Goal: Task Accomplishment & Management: Manage account settings

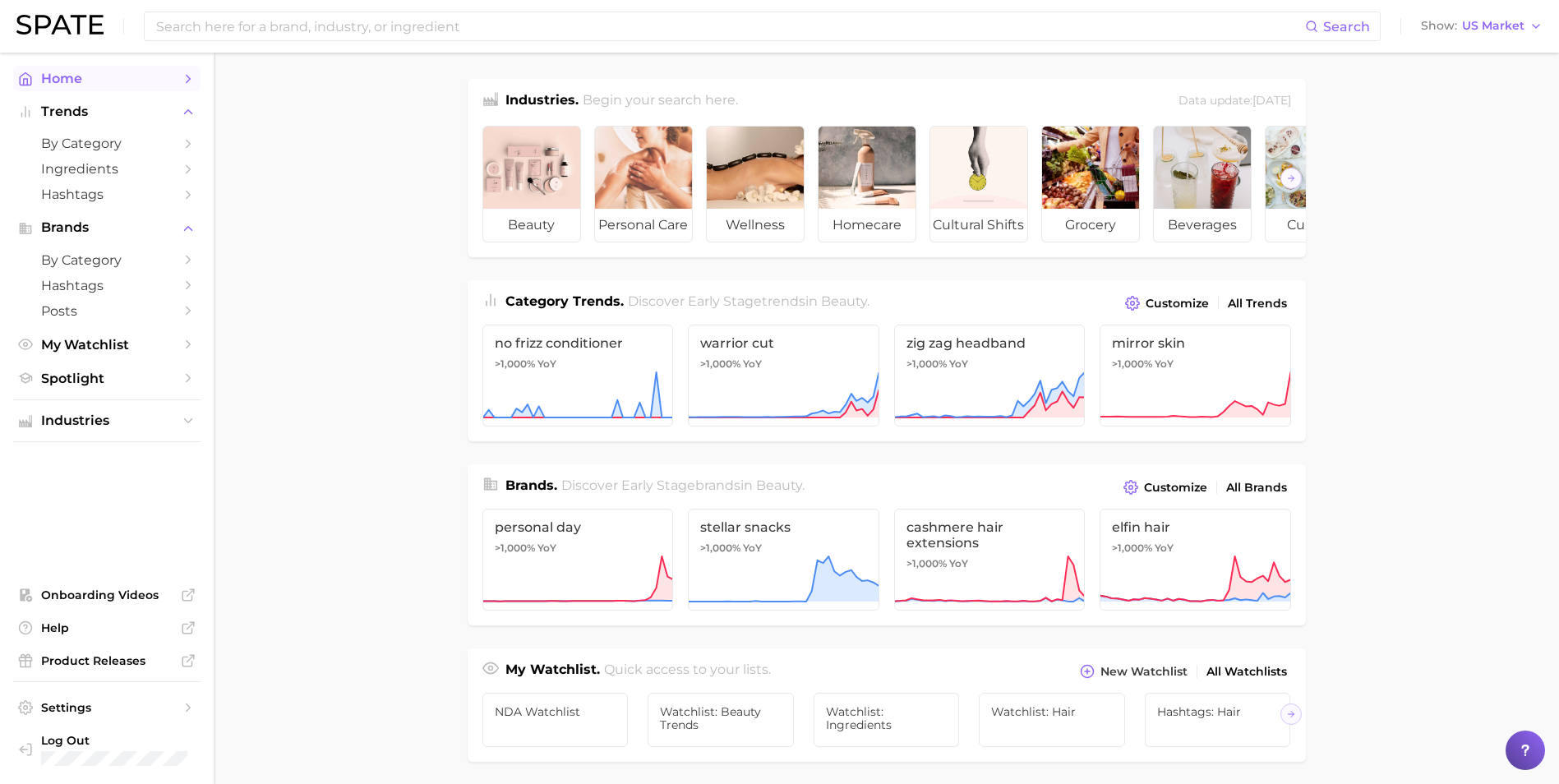
click at [70, 83] on span "Home" at bounding box center [106, 78] width 131 height 16
click at [1535, 26] on polyline "button" at bounding box center [1536, 26] width 7 height 3
click at [1355, 104] on main "Industries. Begin your search here. Data update: [DATE] beauty personal care we…" at bounding box center [886, 694] width 1346 height 1282
click at [77, 140] on span "by Category" at bounding box center [106, 144] width 131 height 16
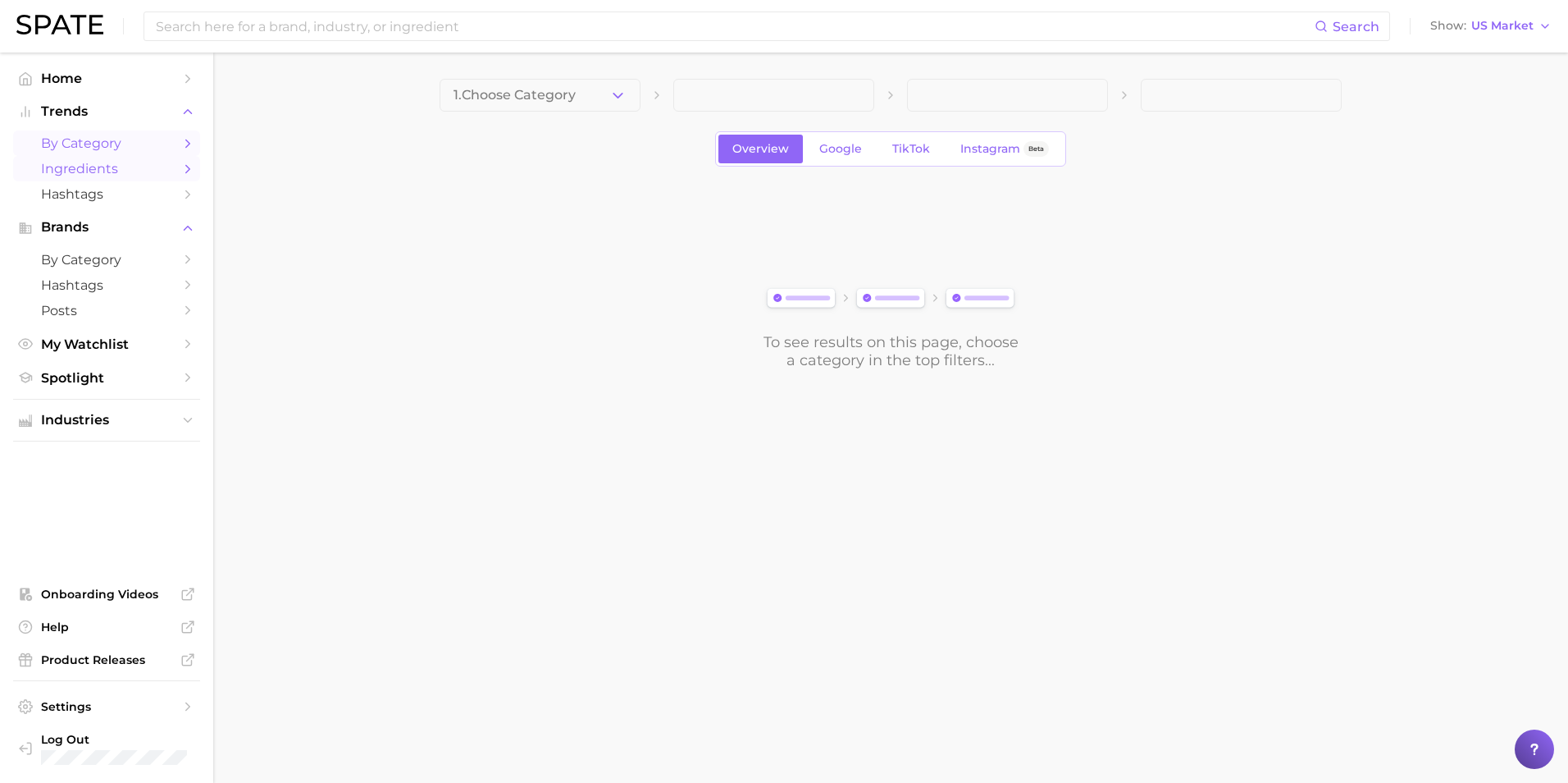
click at [77, 160] on link "Ingredients" at bounding box center [106, 168] width 187 height 26
click at [80, 198] on span "Hashtags" at bounding box center [106, 194] width 131 height 16
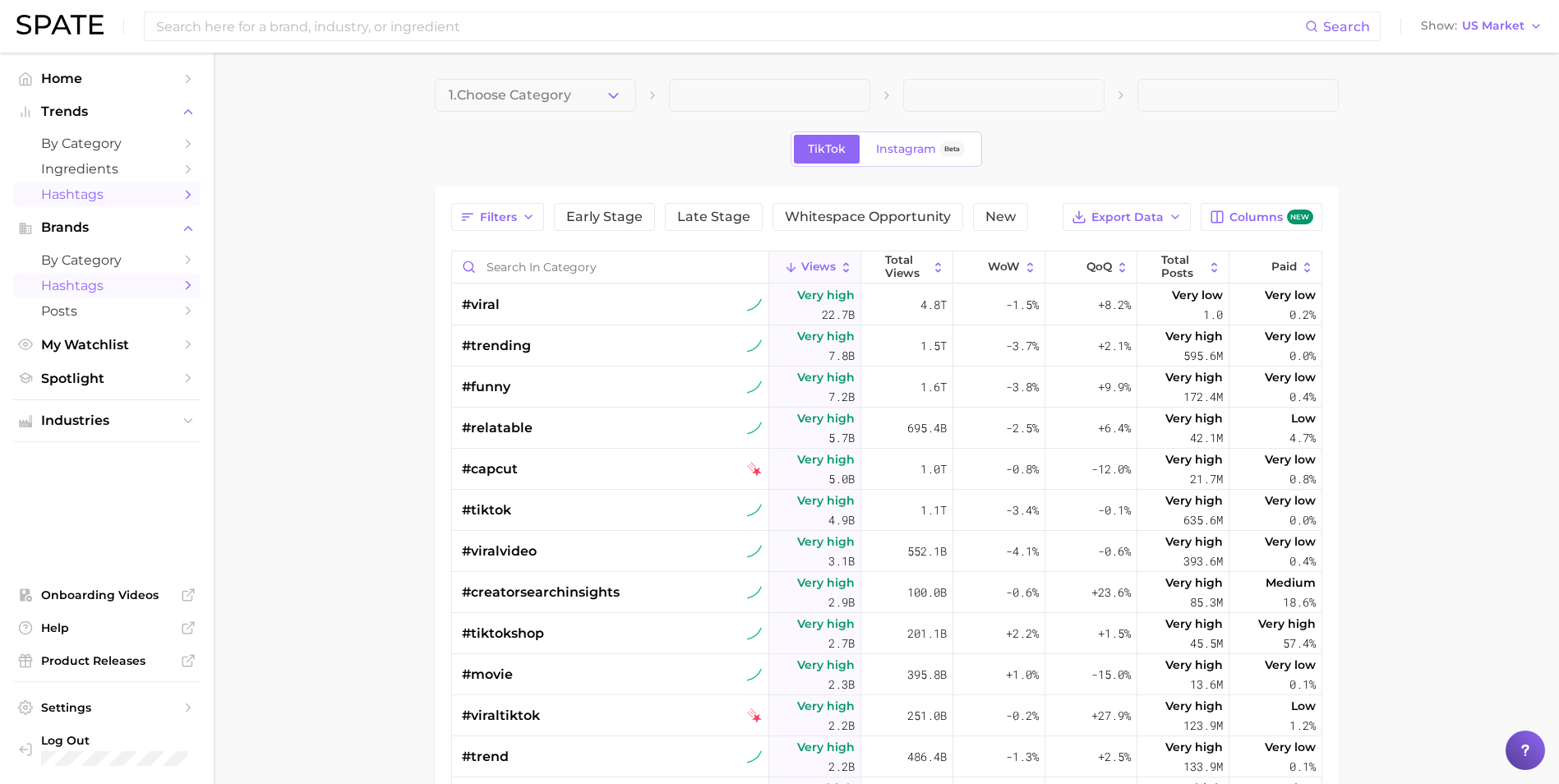
click at [72, 290] on span "Hashtags" at bounding box center [106, 286] width 131 height 16
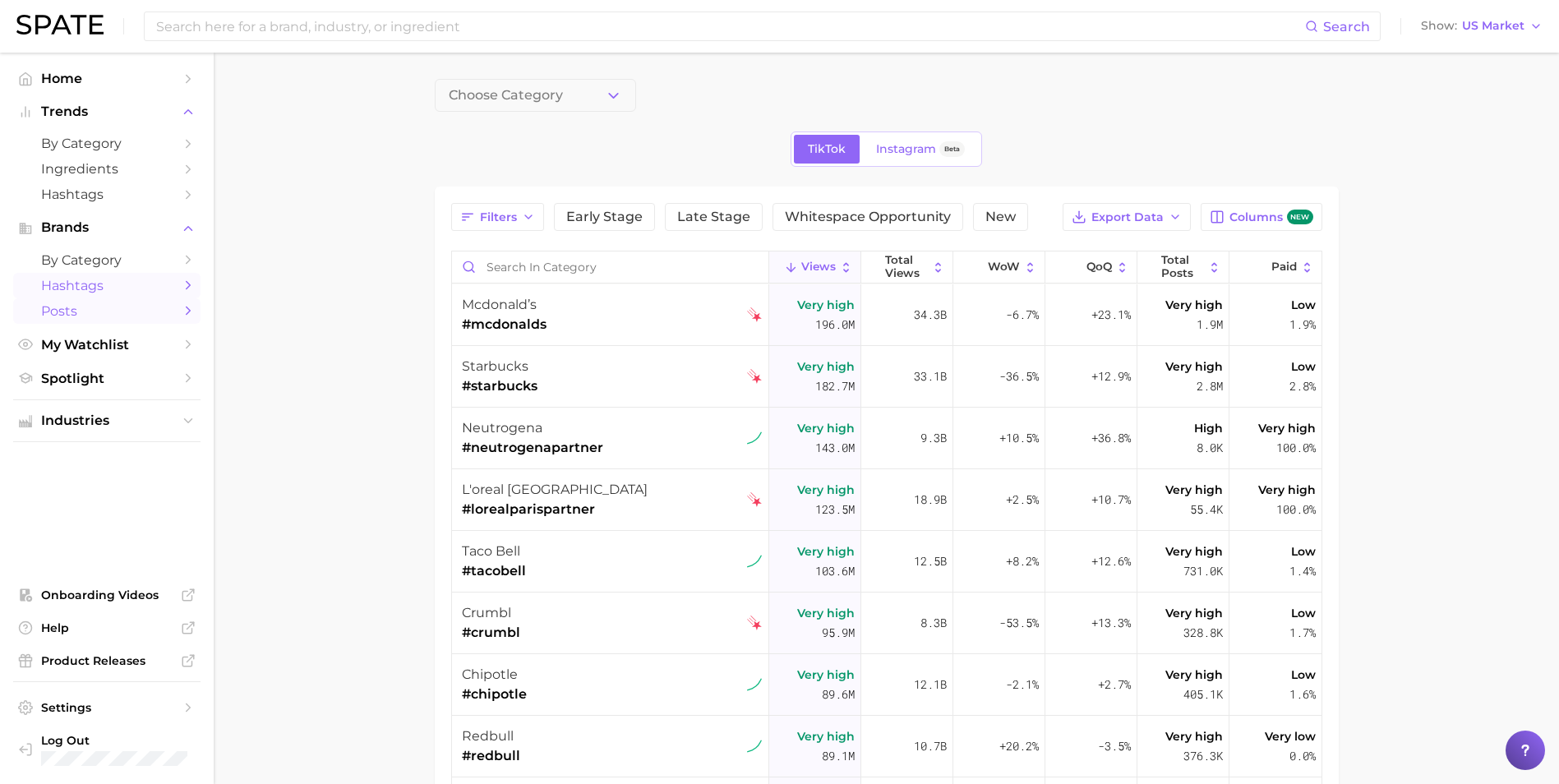
click at [66, 315] on span "Posts" at bounding box center [106, 311] width 131 height 16
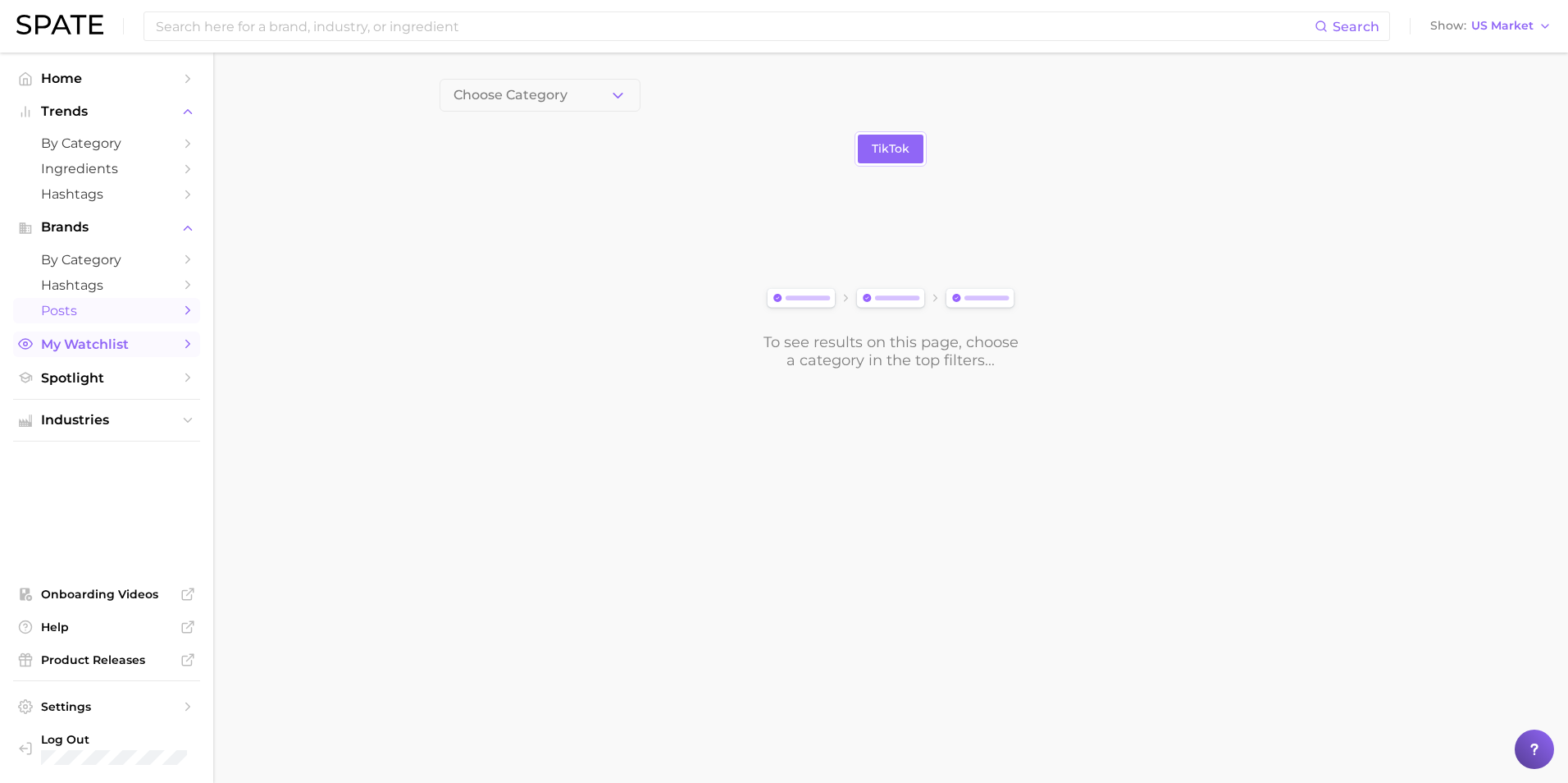
click at [74, 345] on span "My Watchlist" at bounding box center [106, 344] width 131 height 16
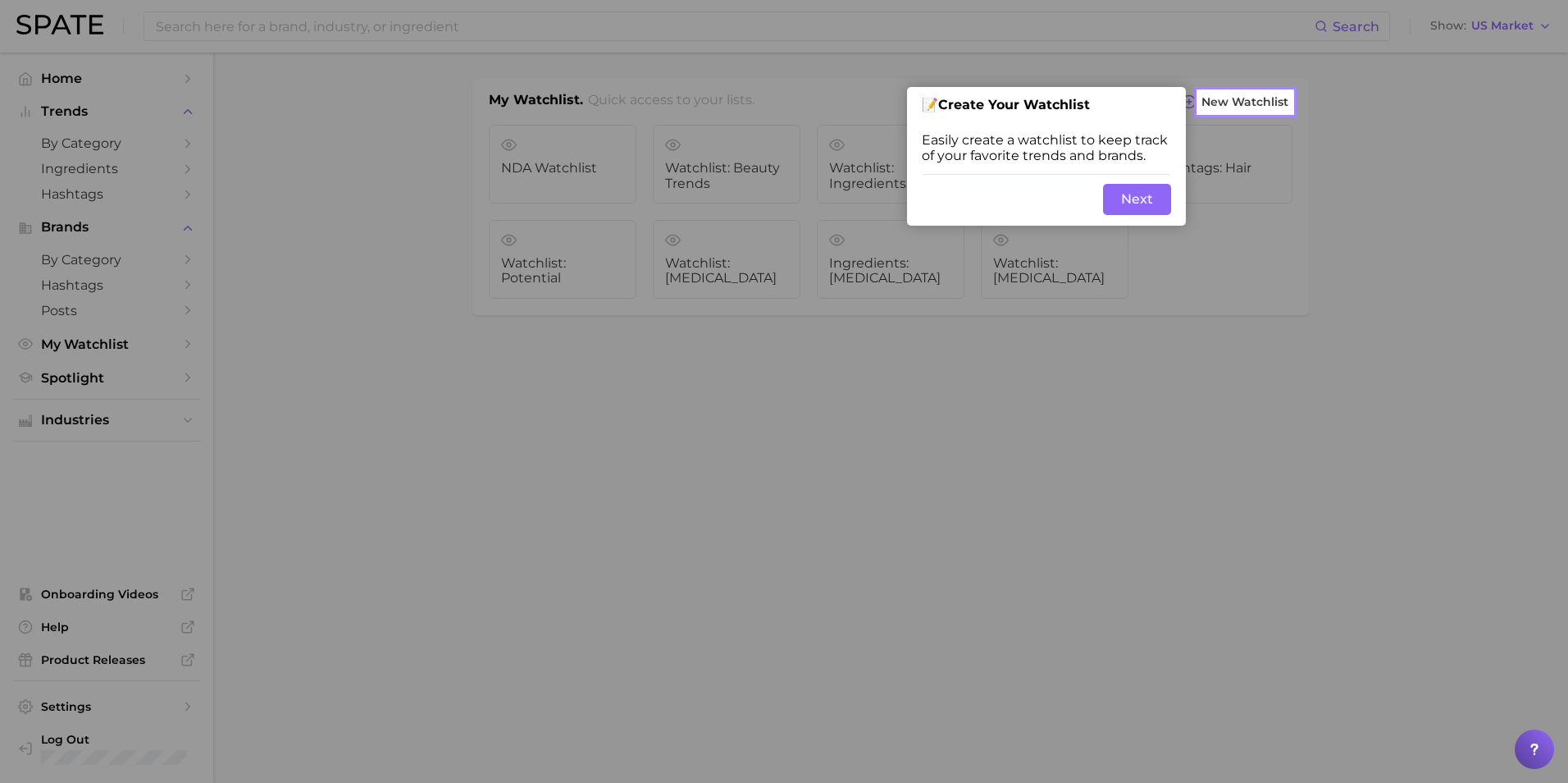
click at [1326, 279] on div at bounding box center [1430, 392] width 275 height 783
click at [209, 377] on div at bounding box center [598, 392] width 1198 height 783
click at [62, 380] on div at bounding box center [598, 392] width 1198 height 783
click at [69, 355] on div at bounding box center [598, 392] width 1198 height 783
click at [69, 412] on div at bounding box center [598, 392] width 1198 height 783
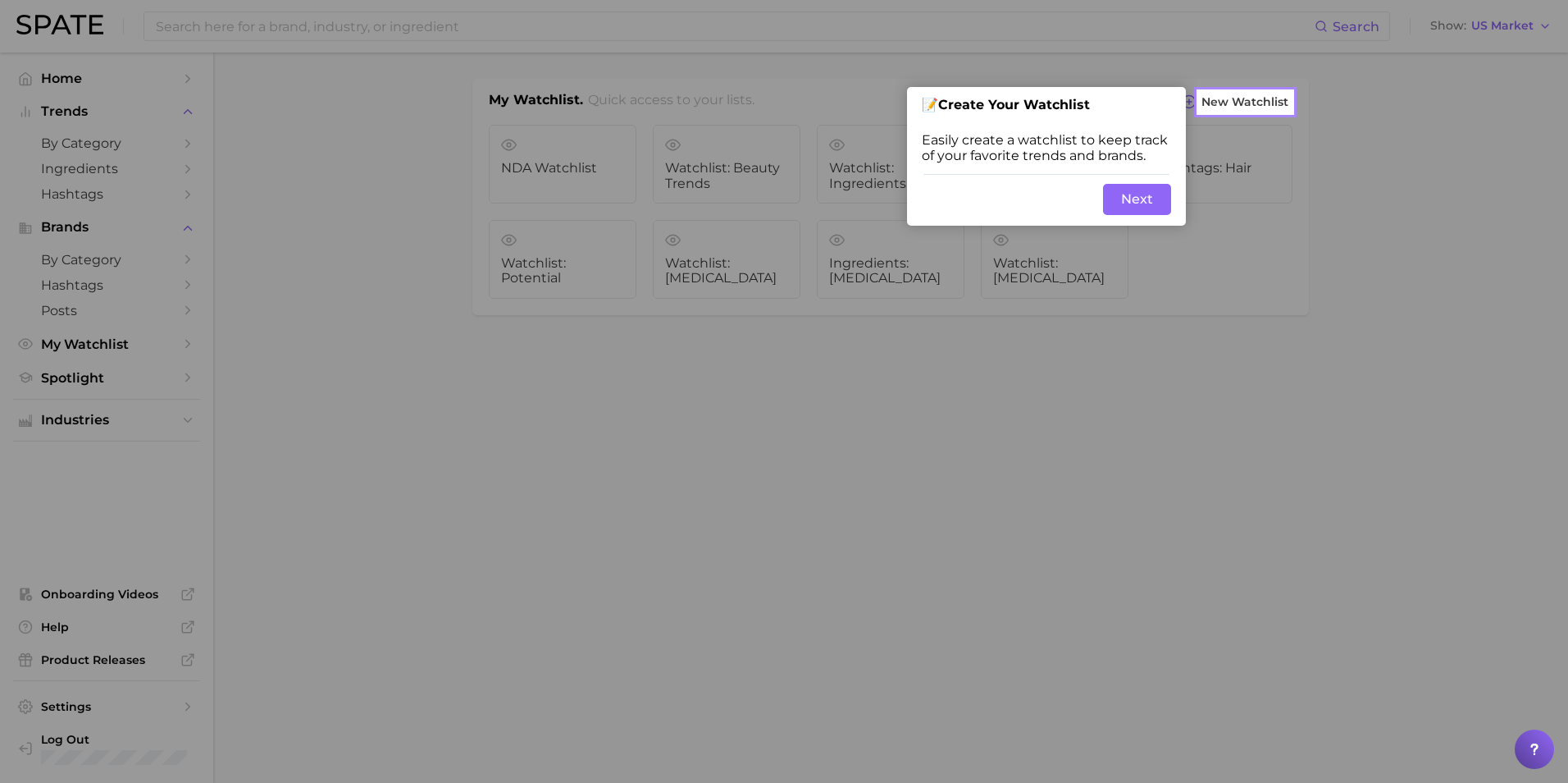
click at [1363, 158] on div at bounding box center [1430, 392] width 275 height 783
click at [1151, 201] on button "Next" at bounding box center [1136, 198] width 68 height 31
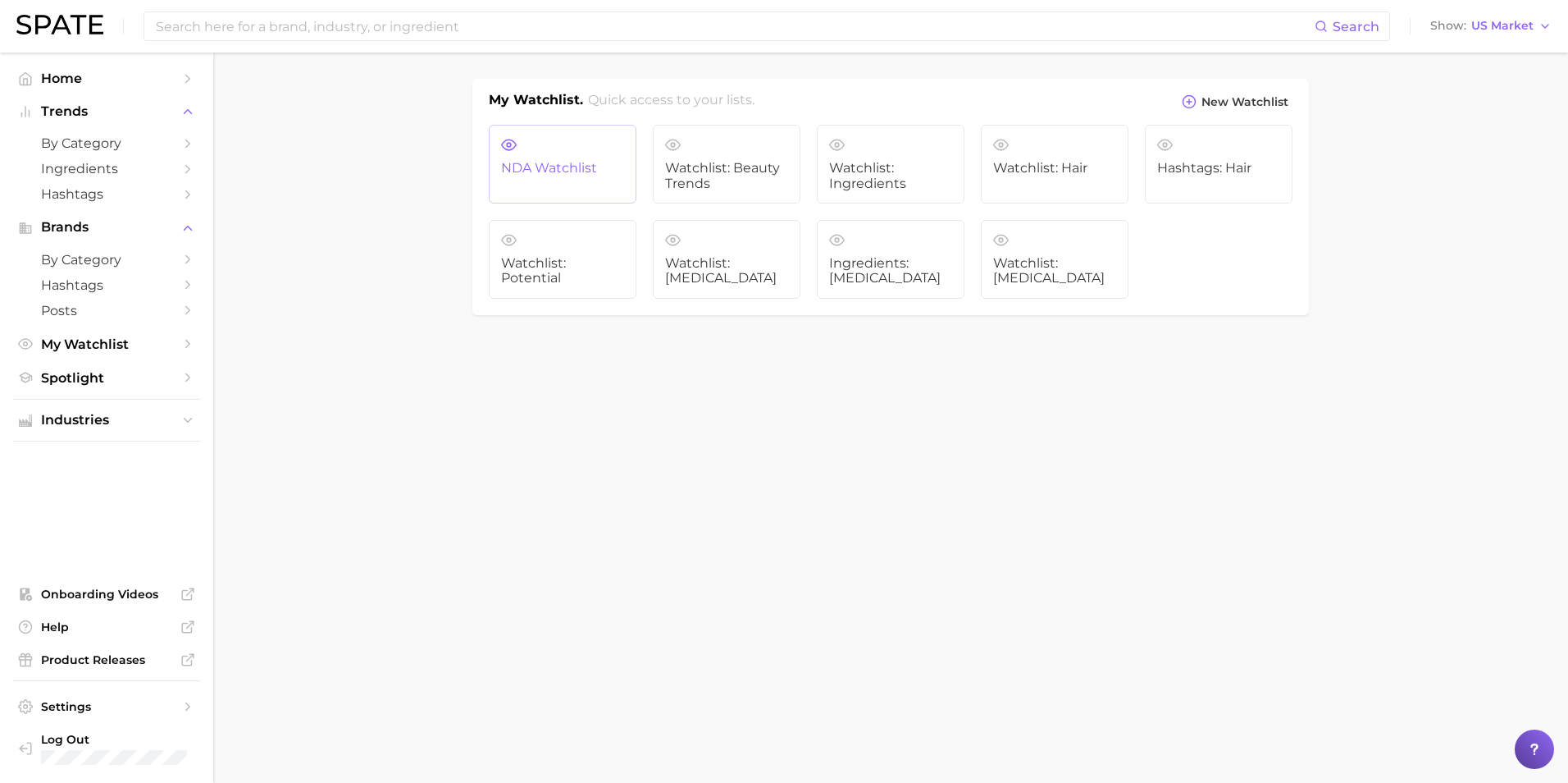
click at [571, 163] on span "NDA Watchlist" at bounding box center [563, 168] width 123 height 15
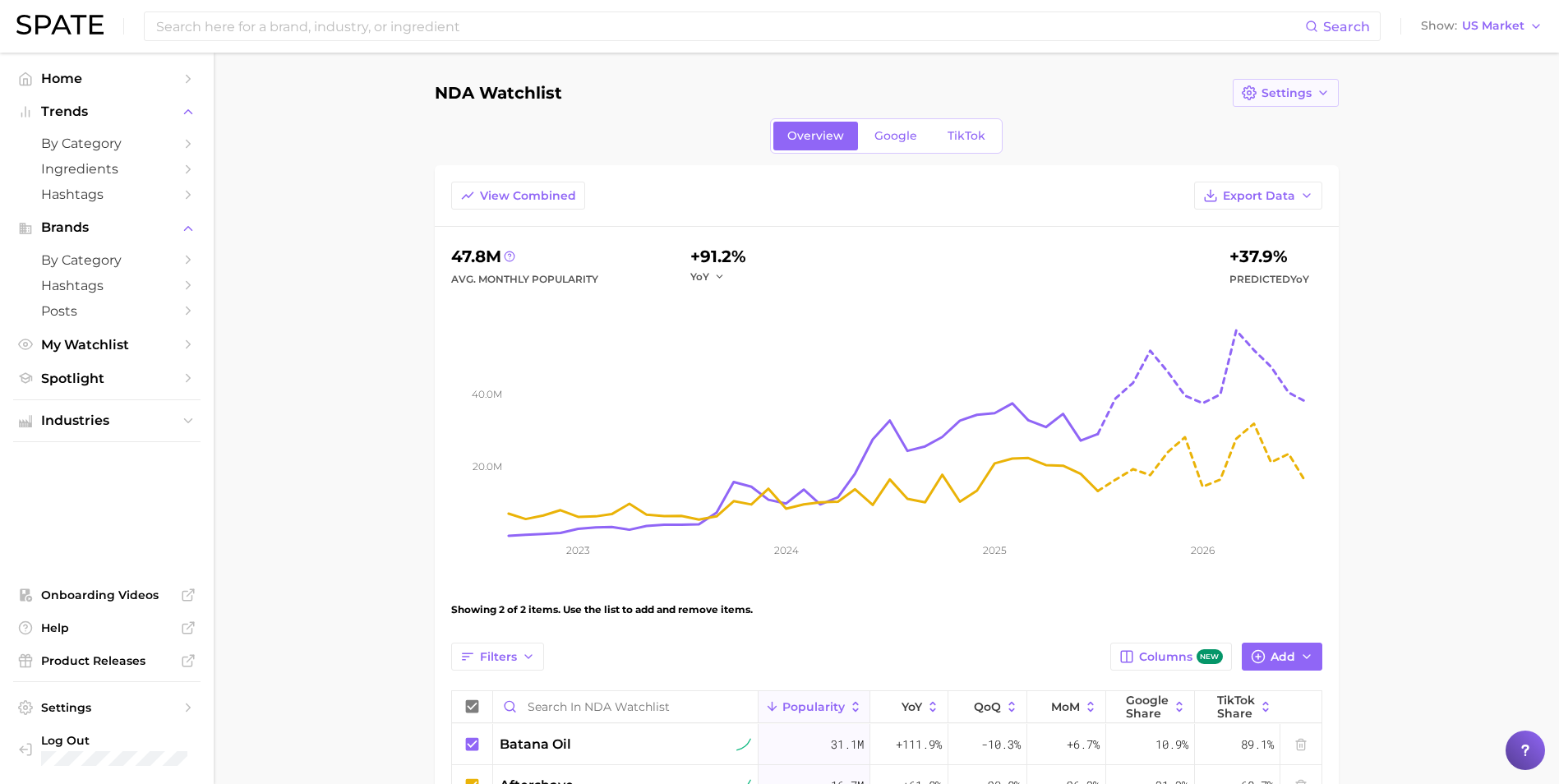
click at [1250, 94] on circle "button" at bounding box center [1249, 93] width 4 height 4
click at [358, 159] on main "NDA Watchlist Settings Edit Details Duplicate Delete Overview Google TikTok Vie…" at bounding box center [886, 499] width 1346 height 894
click at [65, 82] on span "Home" at bounding box center [106, 78] width 131 height 16
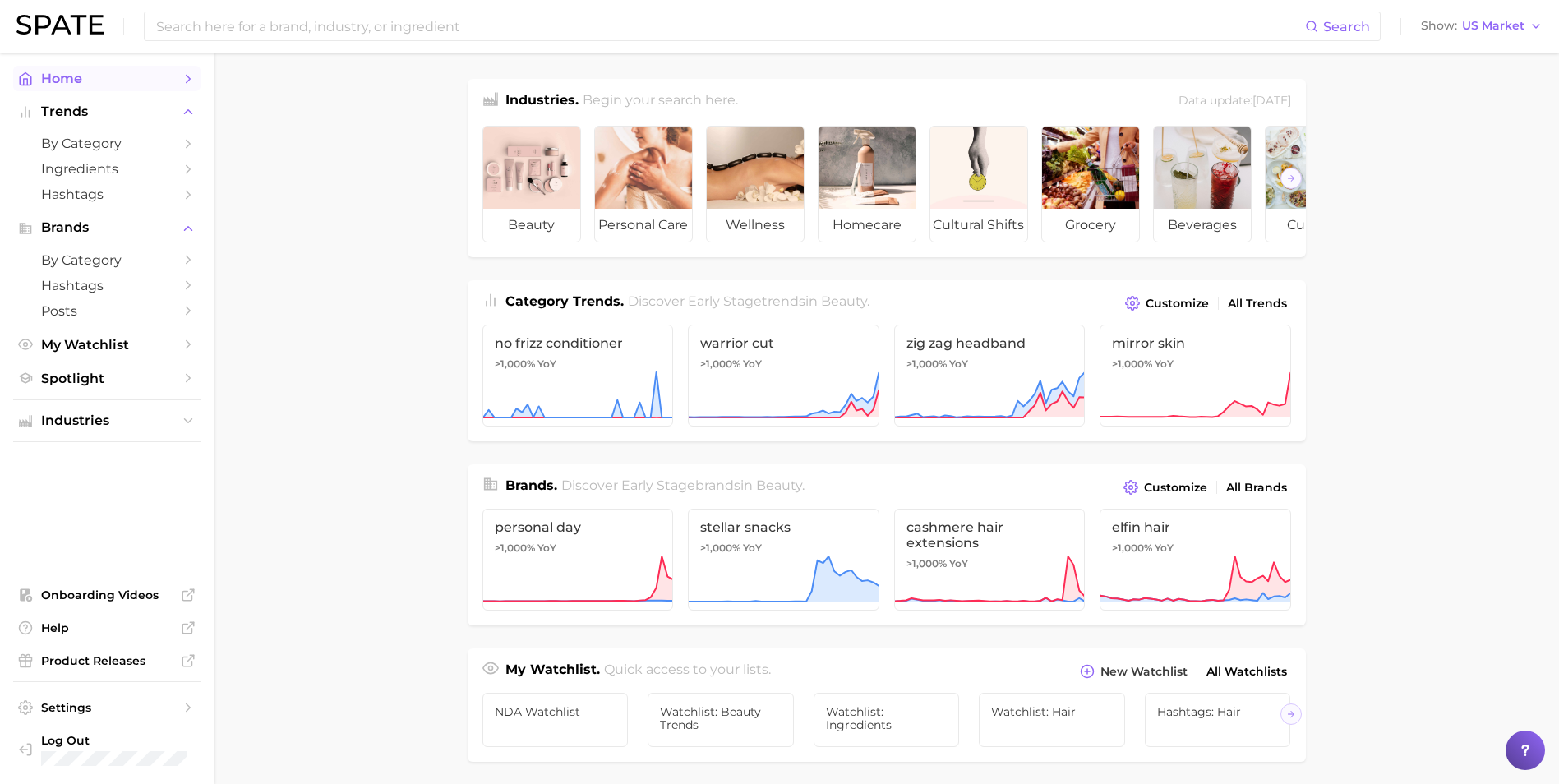
click at [183, 78] on icon "Sidebar" at bounding box center [188, 78] width 15 height 15
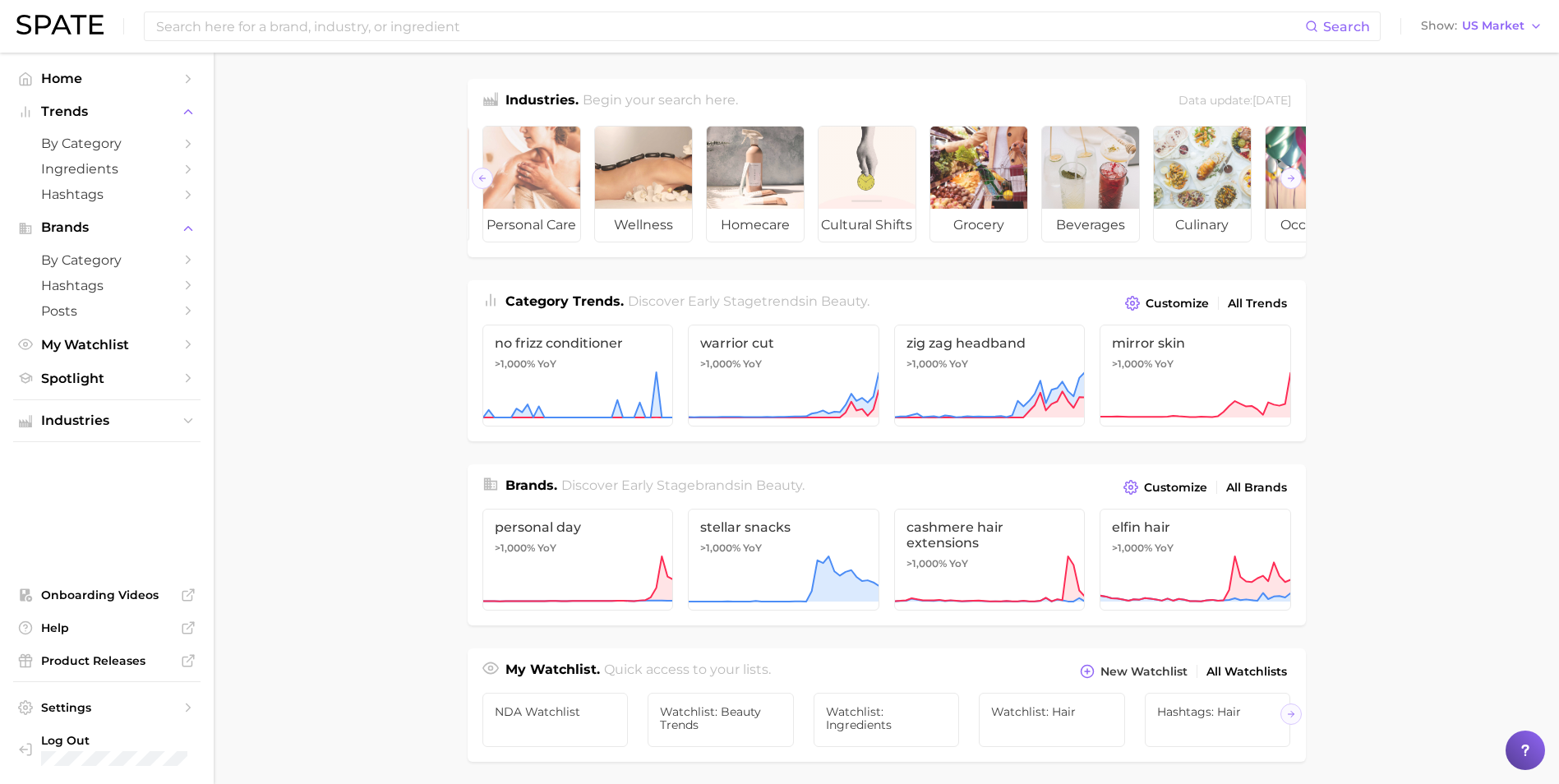
scroll to position [0, 184]
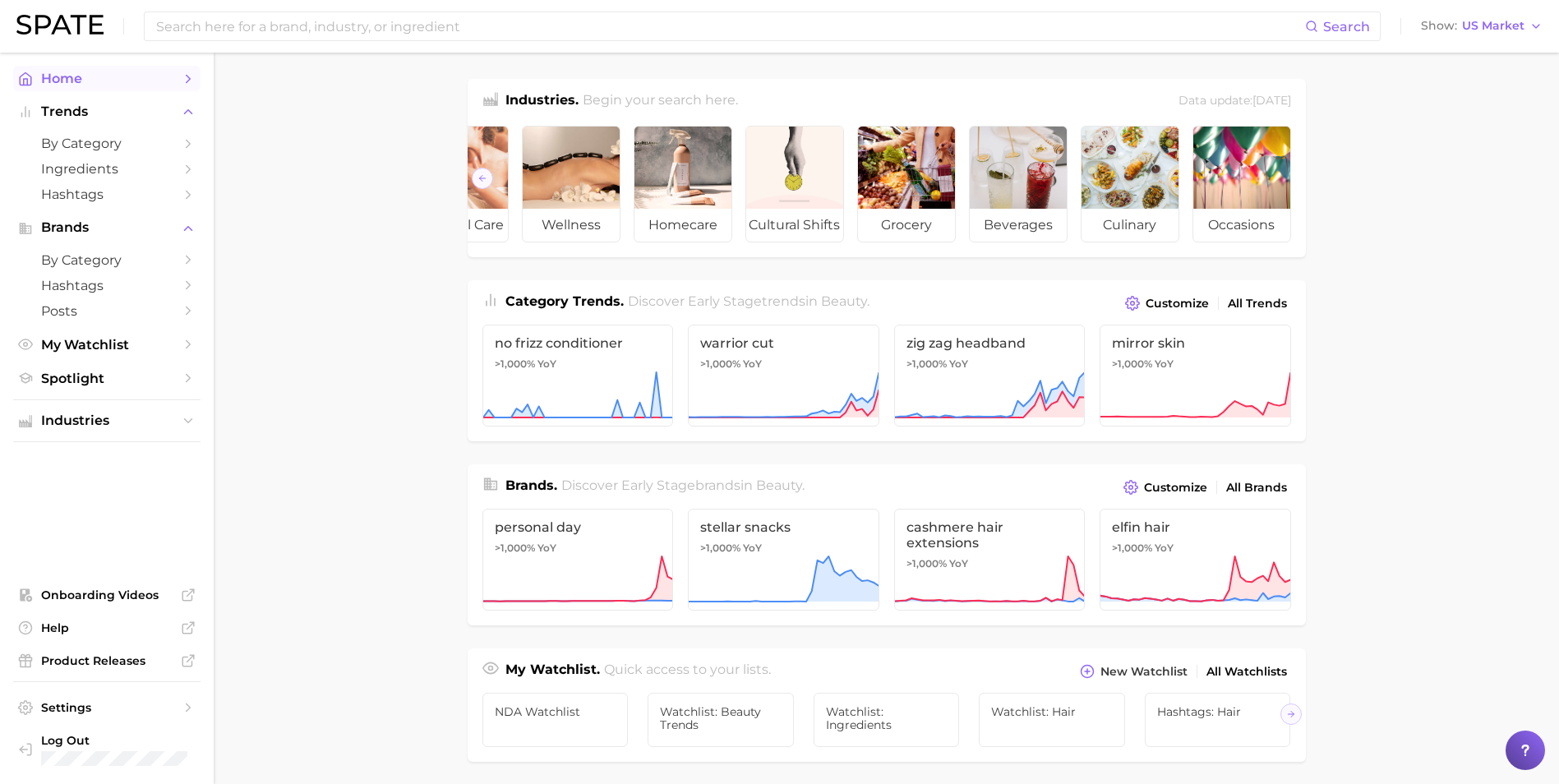
click at [76, 78] on span "Home" at bounding box center [106, 78] width 131 height 16
click at [1532, 746] on icon at bounding box center [1525, 750] width 17 height 17
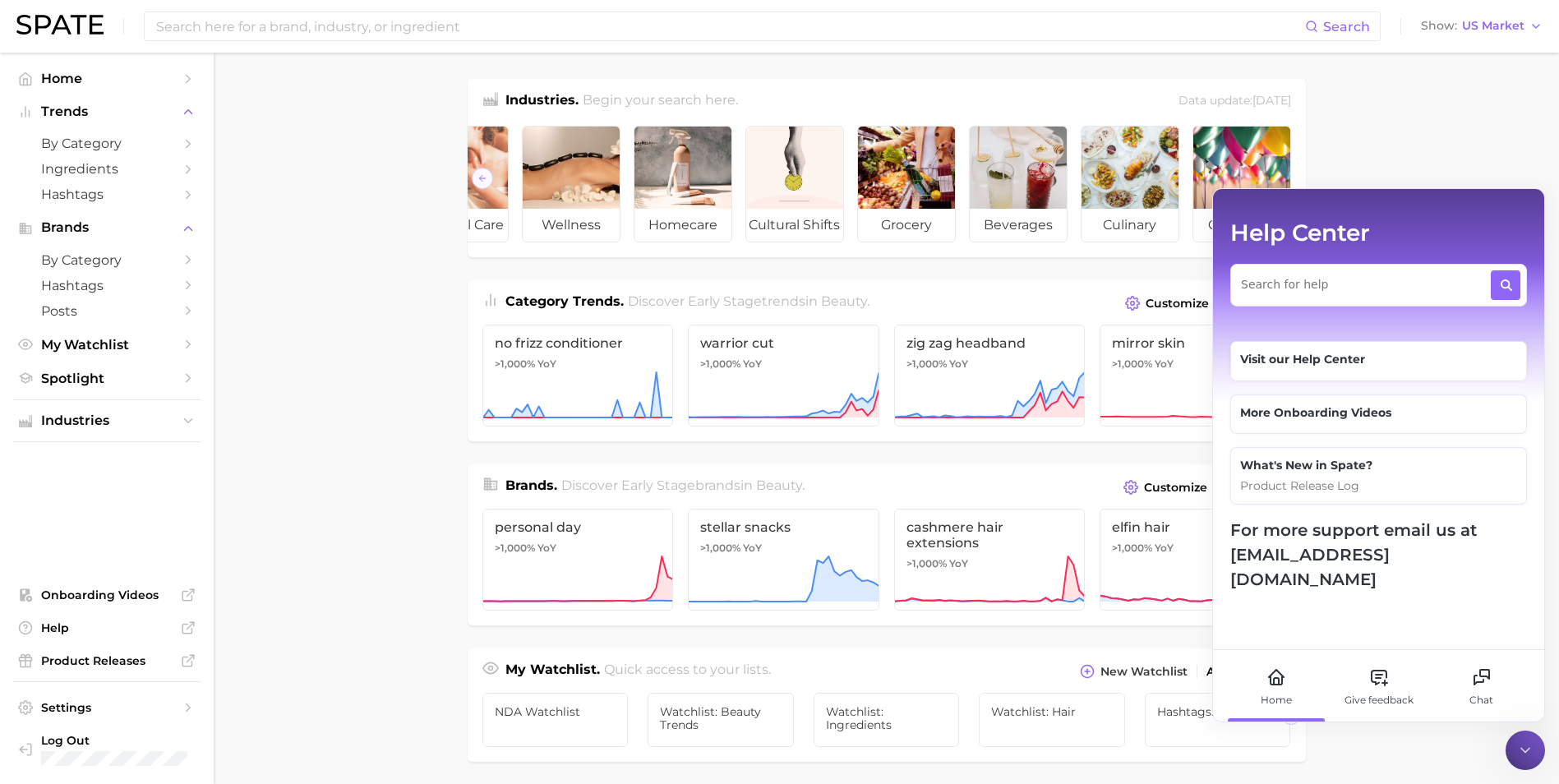
click at [388, 250] on main "Industries. Begin your search here. Data update: [DATE] beauty personal care we…" at bounding box center [886, 694] width 1346 height 1282
click at [86, 425] on span "Industries" at bounding box center [106, 420] width 131 height 15
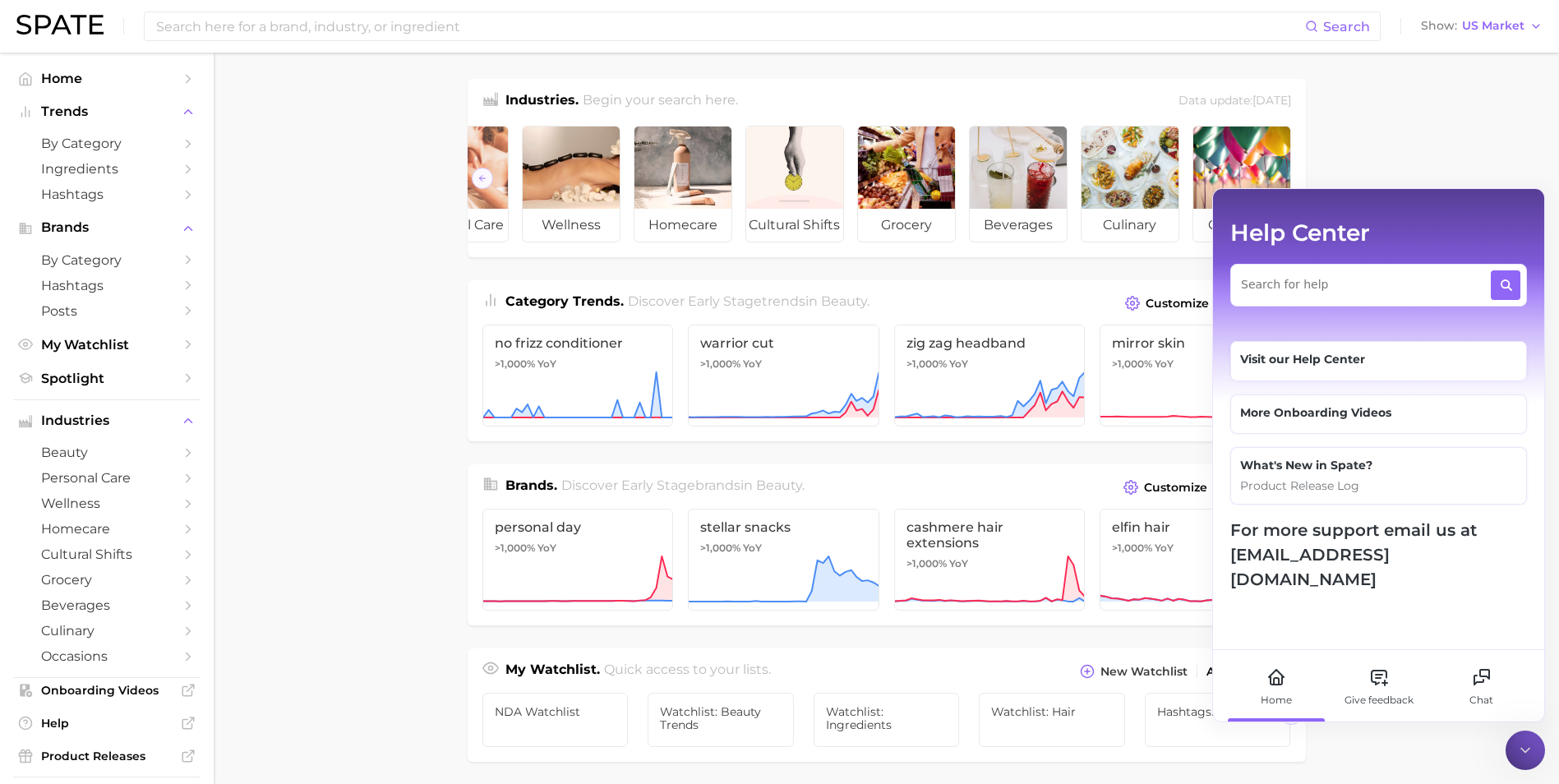
click at [347, 414] on main "Industries. Begin your search here. Data update: [DATE] beauty personal care we…" at bounding box center [886, 694] width 1346 height 1282
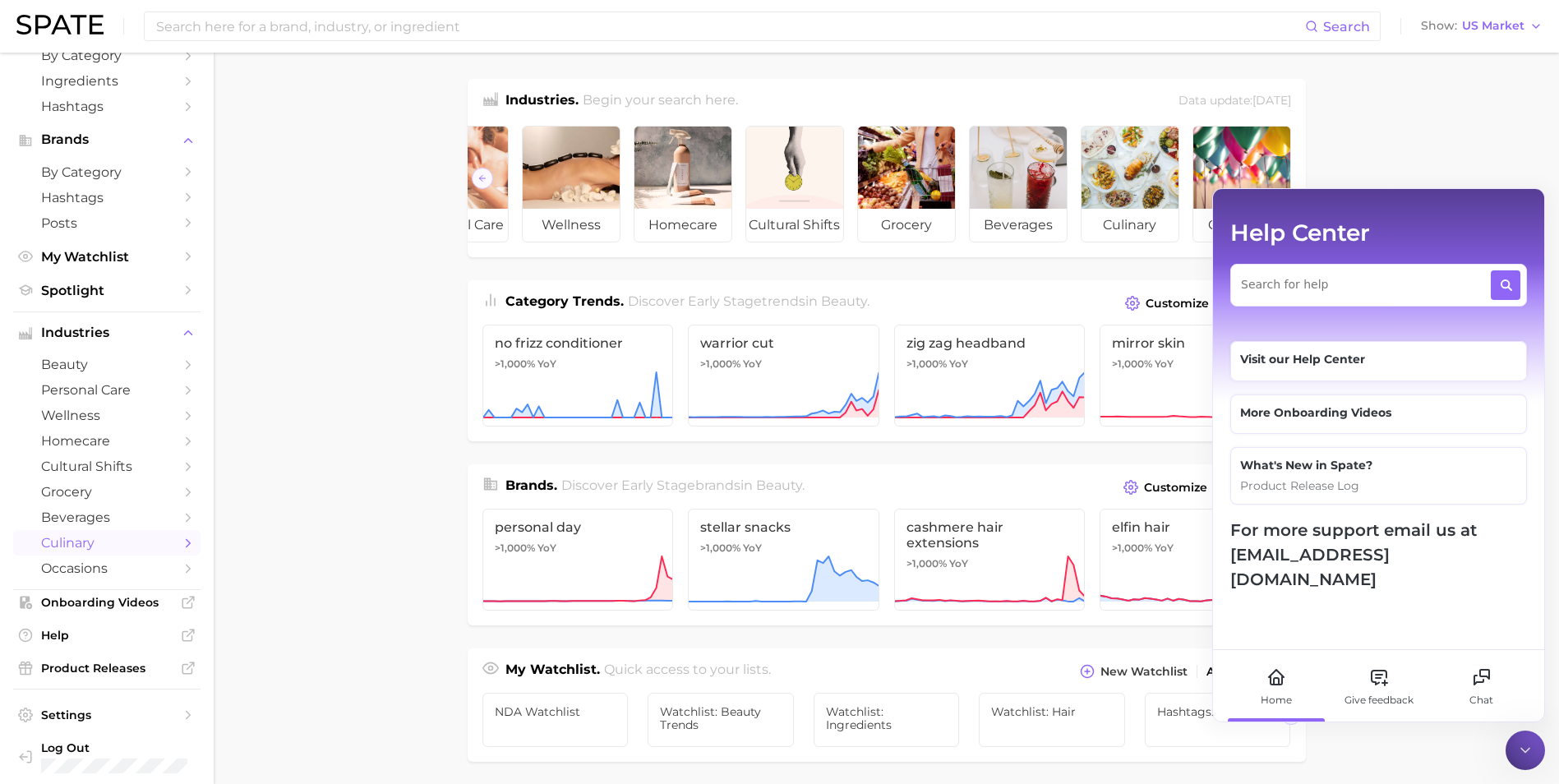
scroll to position [95, 0]
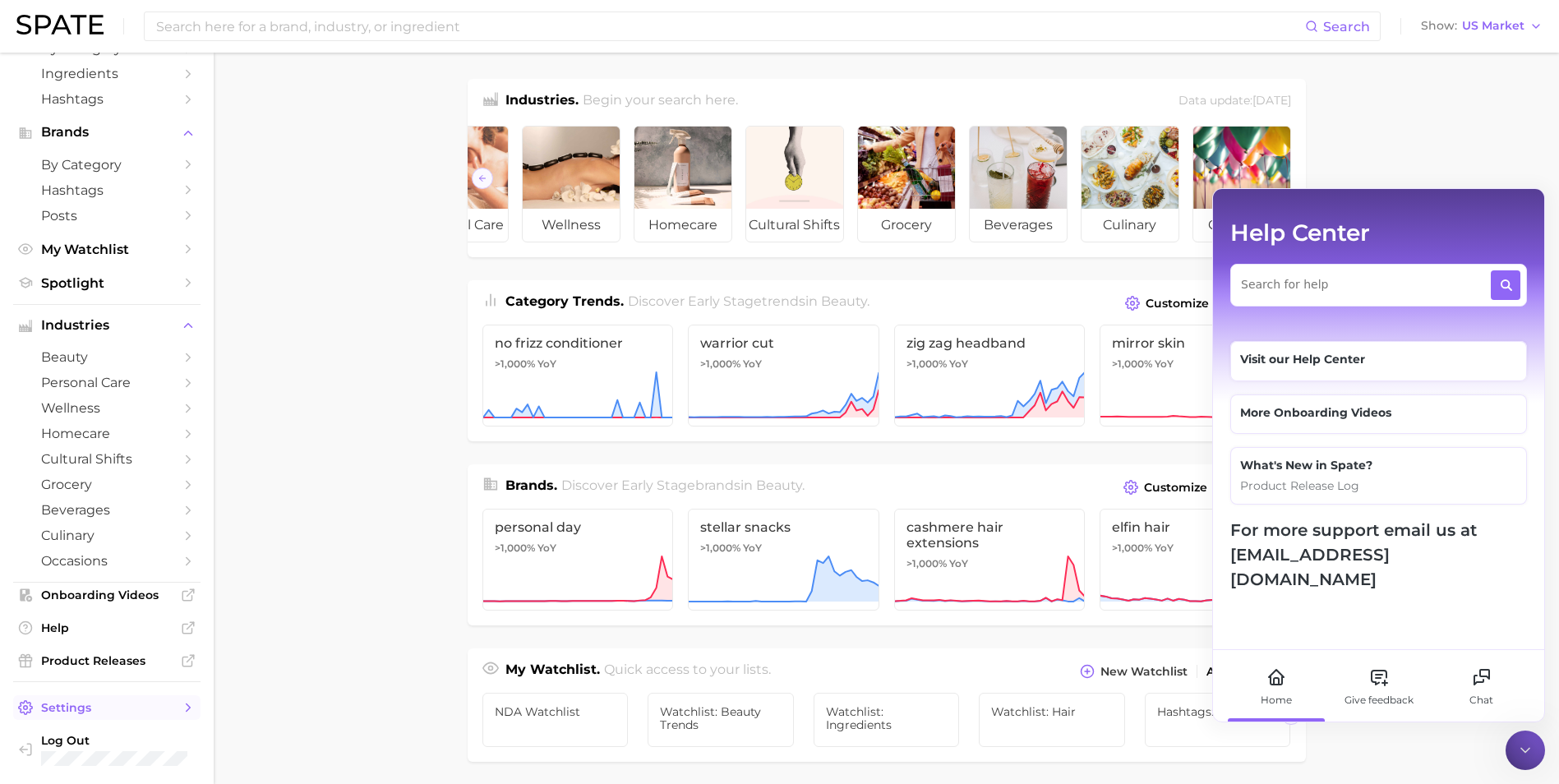
click at [73, 713] on span "Settings" at bounding box center [106, 707] width 131 height 15
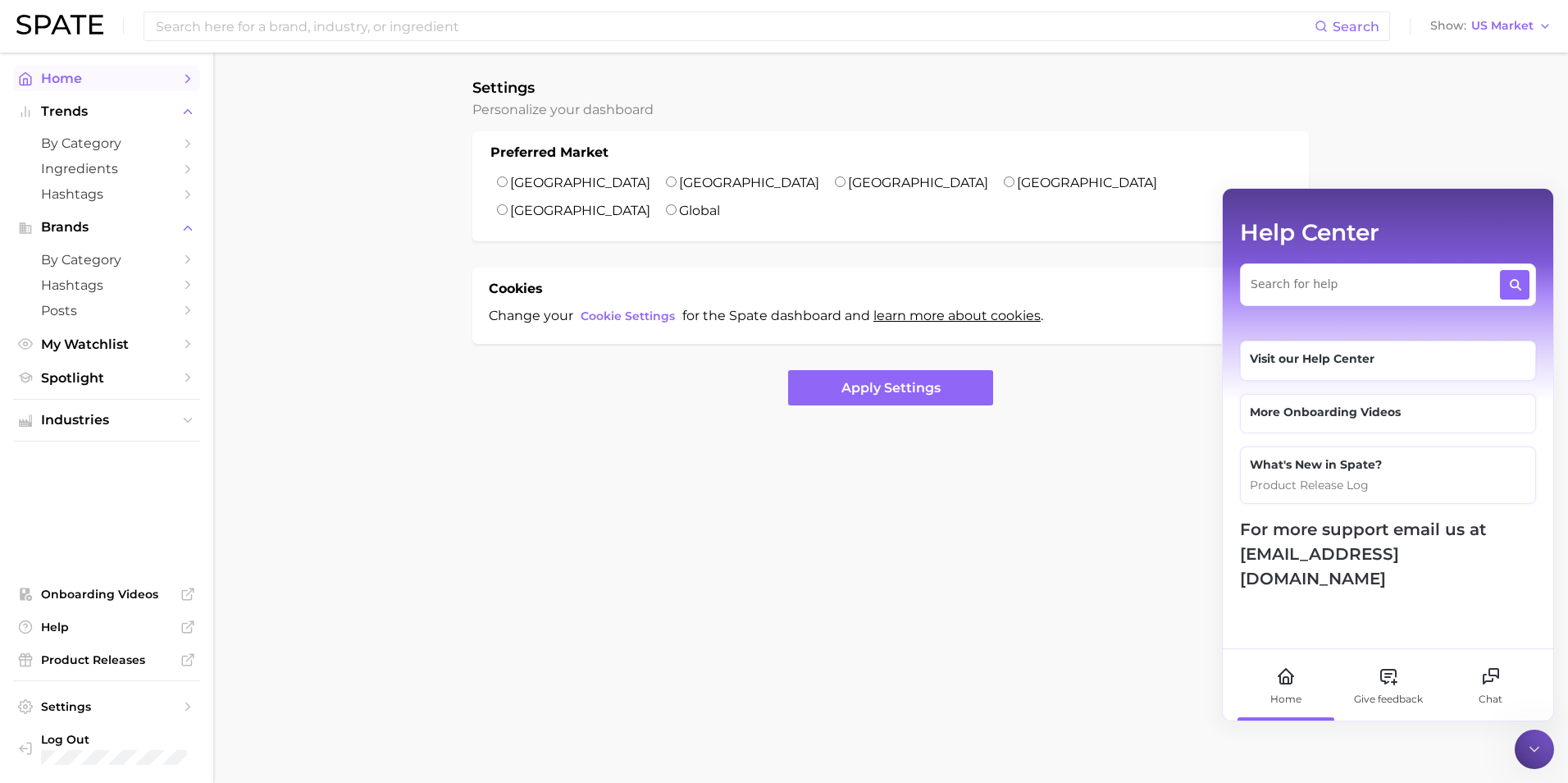
click at [66, 78] on span "Home" at bounding box center [106, 78] width 131 height 16
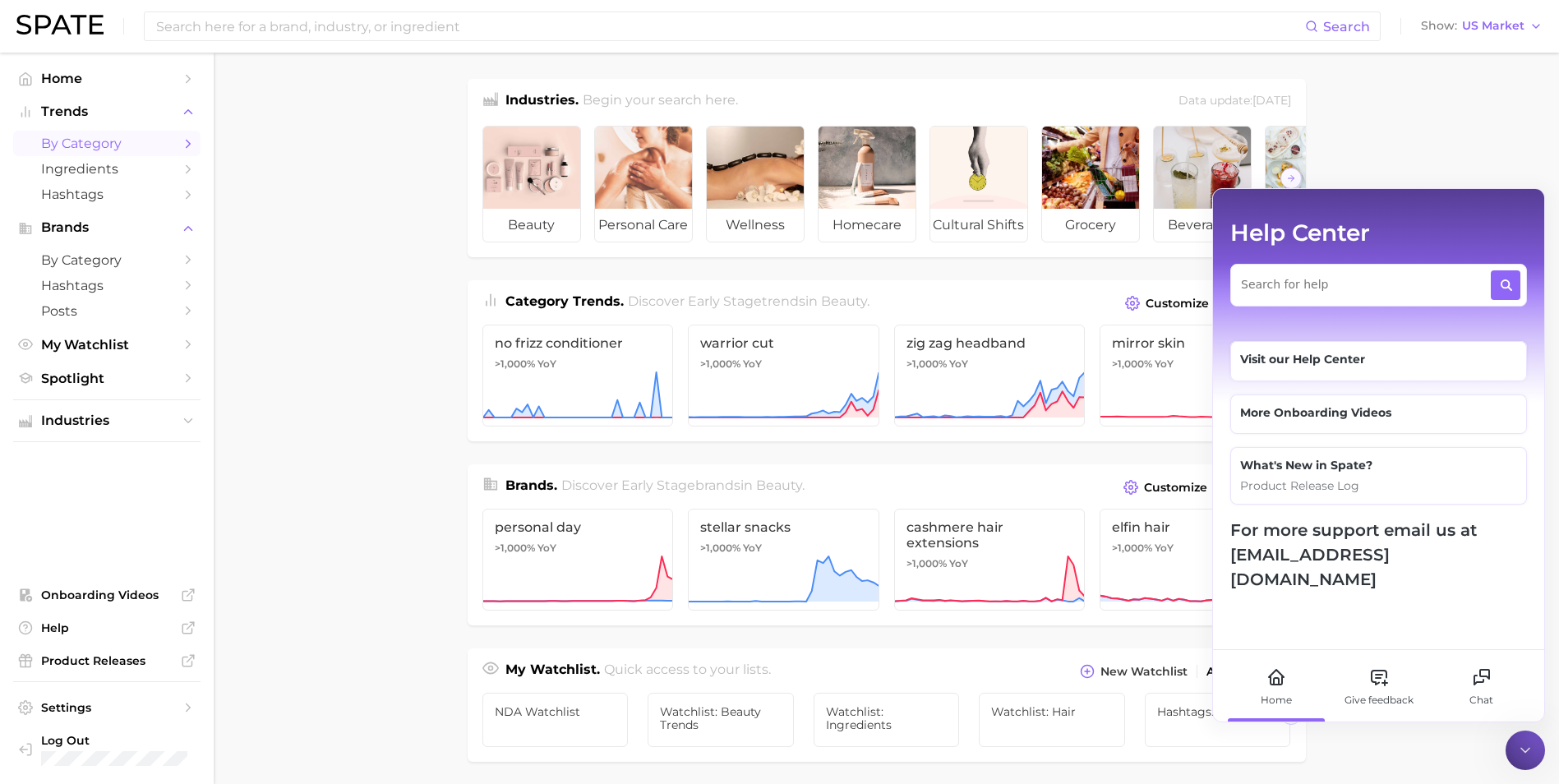
click at [91, 147] on span "by Category" at bounding box center [106, 144] width 131 height 16
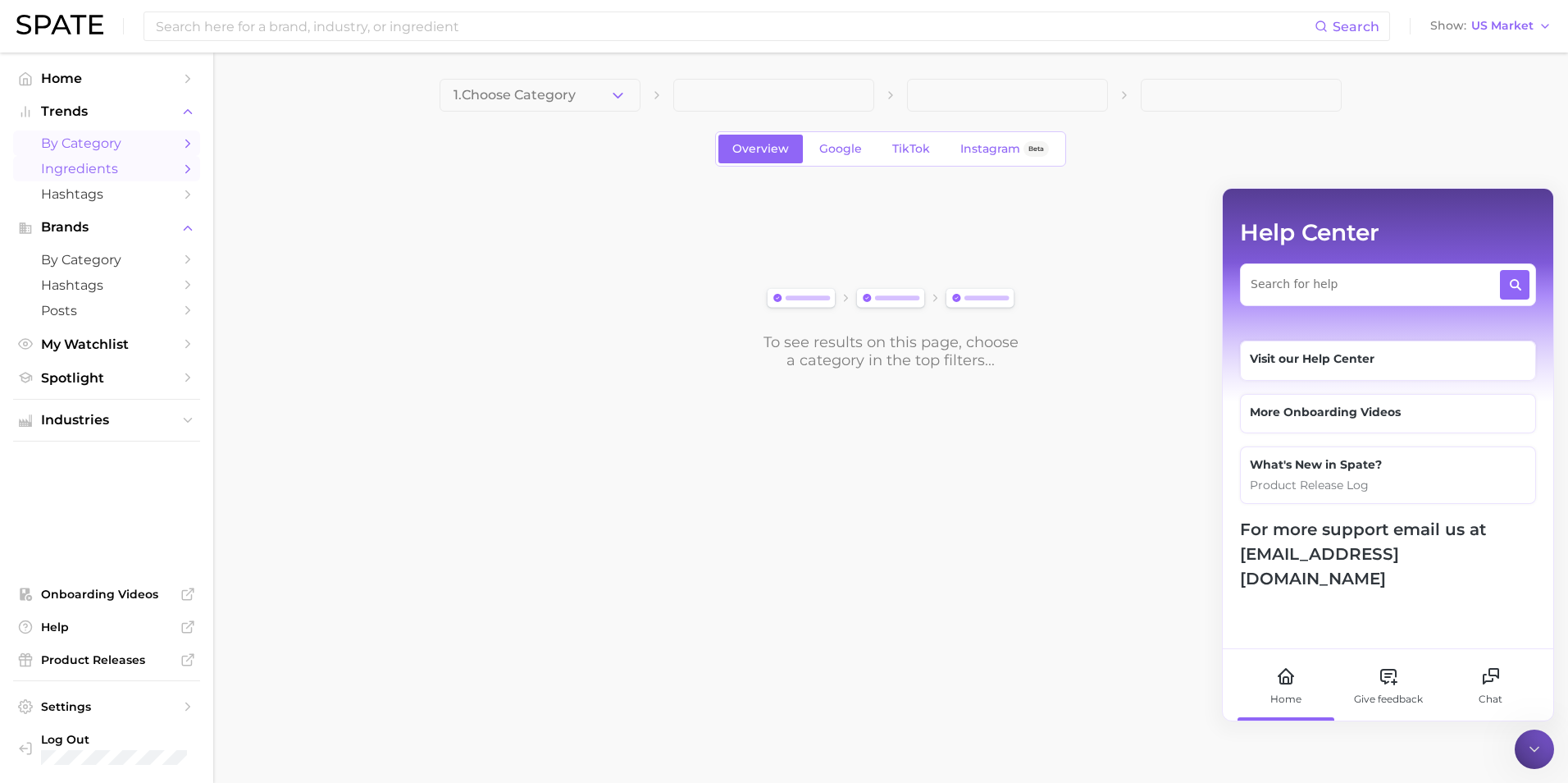
click at [91, 165] on span "Ingredients" at bounding box center [106, 168] width 131 height 16
click at [91, 198] on span "Hashtags" at bounding box center [106, 194] width 131 height 16
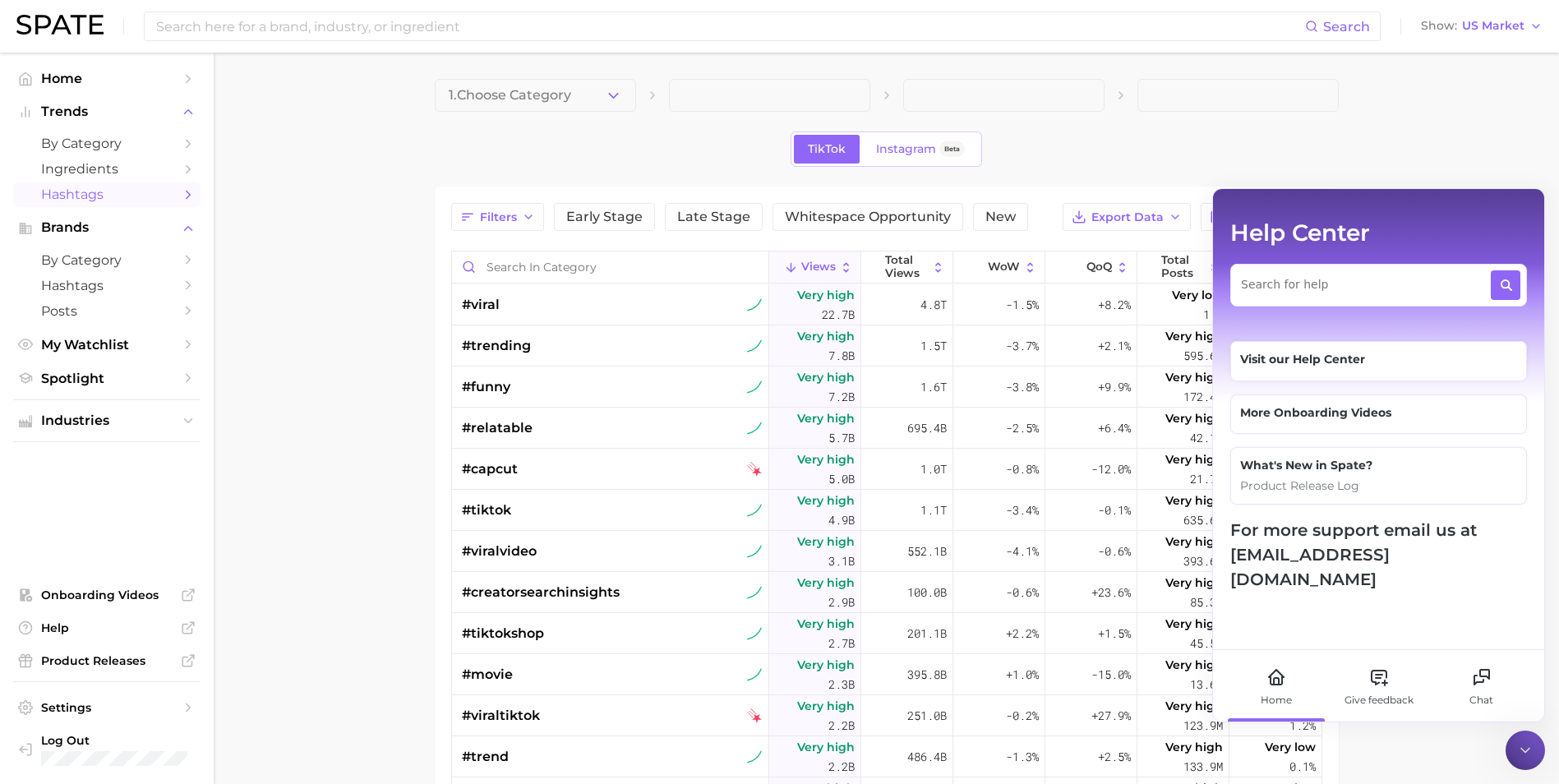
click at [1339, 142] on div "TikTok Instagram Beta" at bounding box center [887, 149] width 905 height 36
click at [1339, 148] on div "TikTok Instagram Beta" at bounding box center [887, 149] width 905 height 36
click at [1511, 751] on div at bounding box center [1526, 750] width 40 height 40
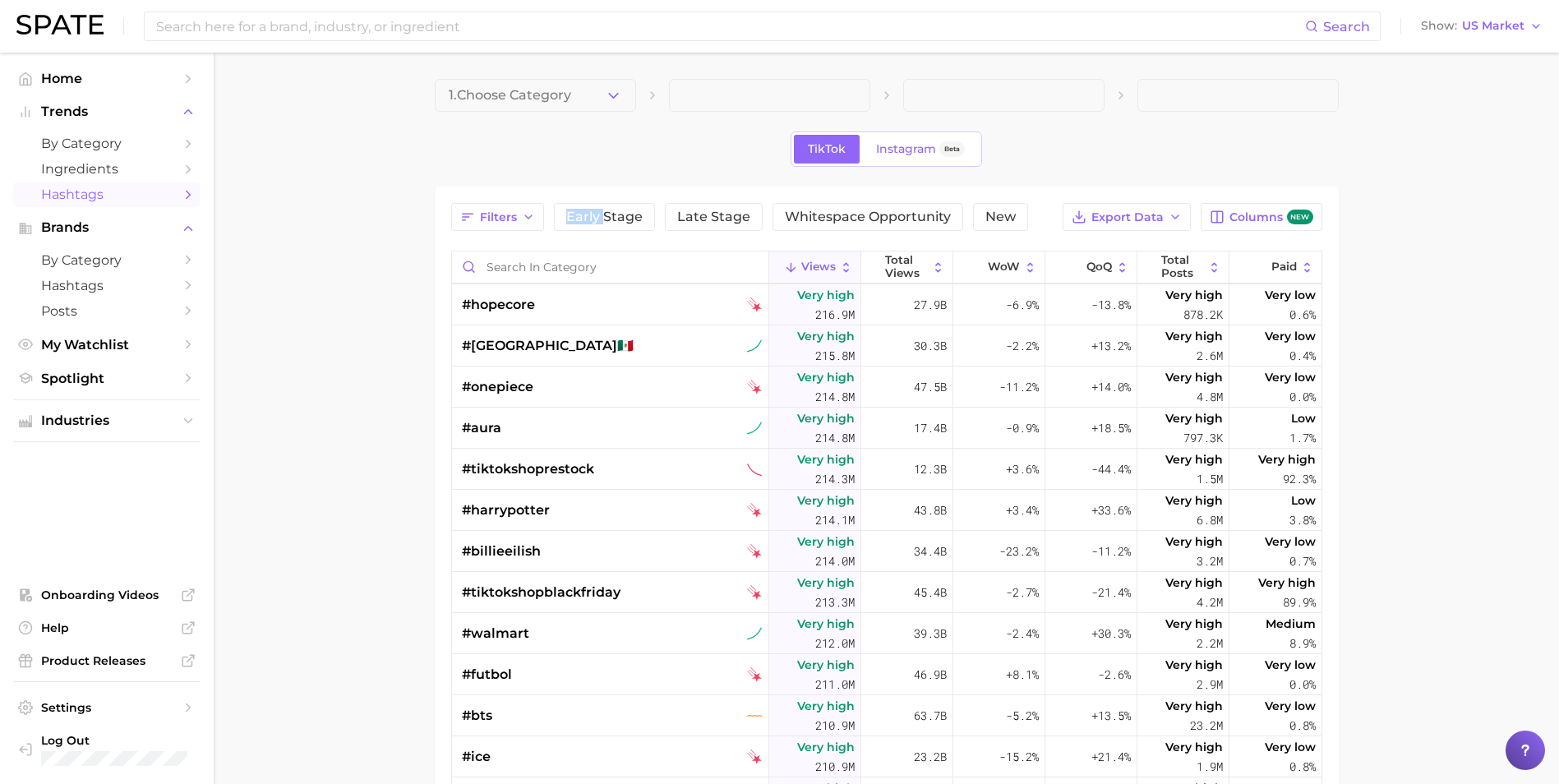
scroll to position [9448, 0]
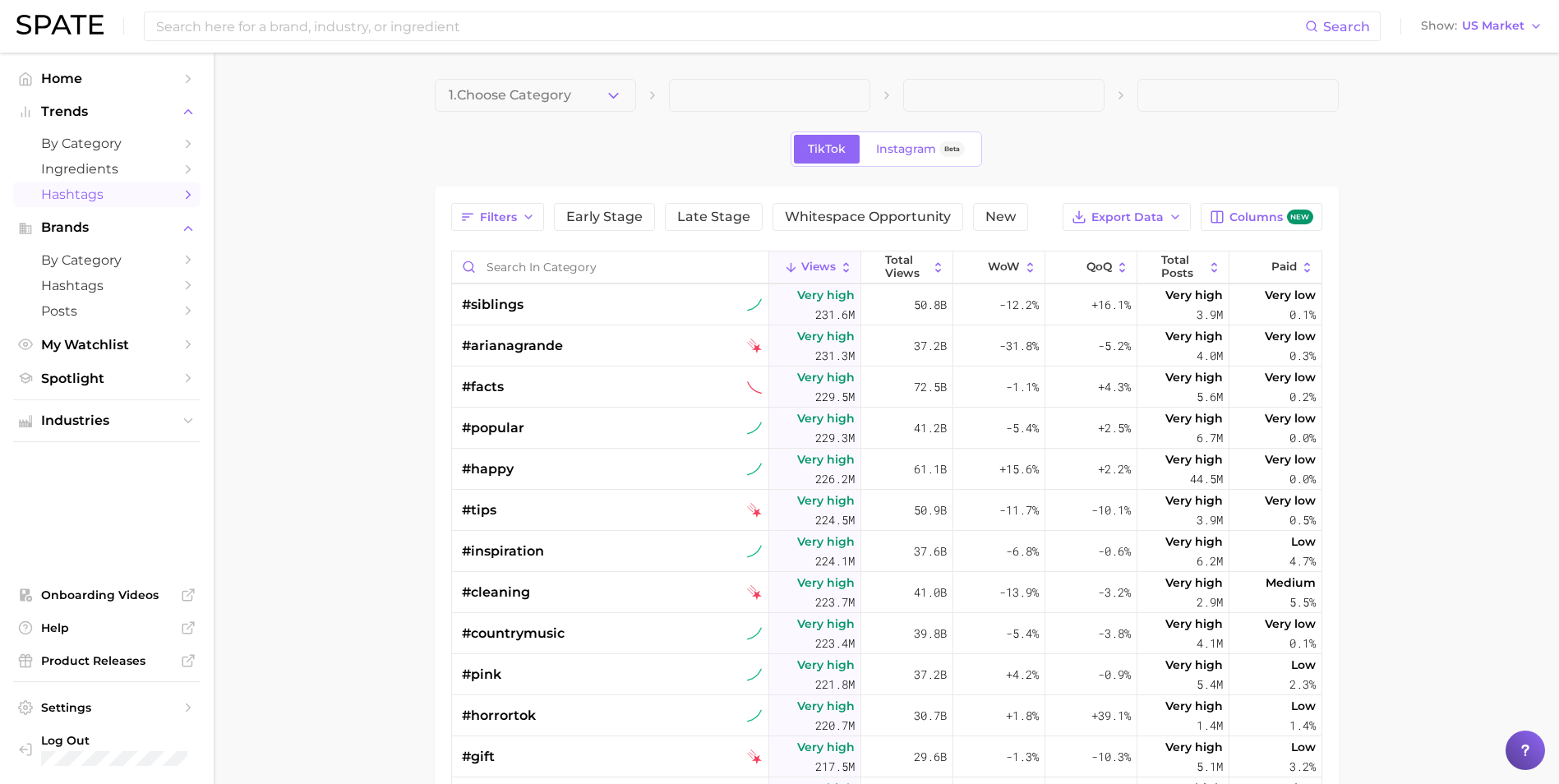
click at [412, 153] on main "1. Choose Category TikTok Instagram Beta Filters Early Stage Late Stage Whitesp…" at bounding box center [886, 592] width 1346 height 1081
click at [97, 262] on span "by Category" at bounding box center [106, 260] width 131 height 16
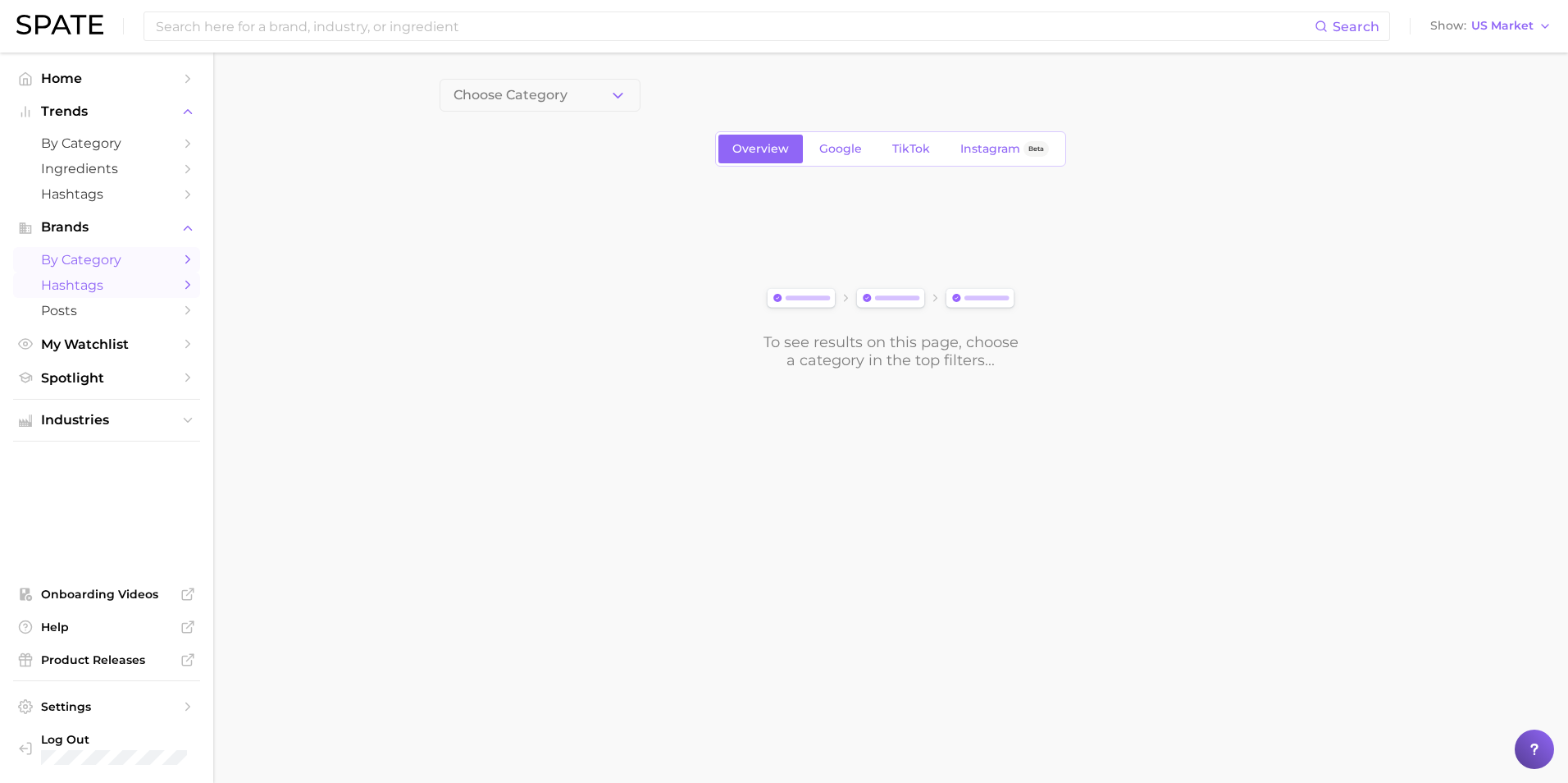
click at [75, 279] on span "Hashtags" at bounding box center [106, 285] width 131 height 16
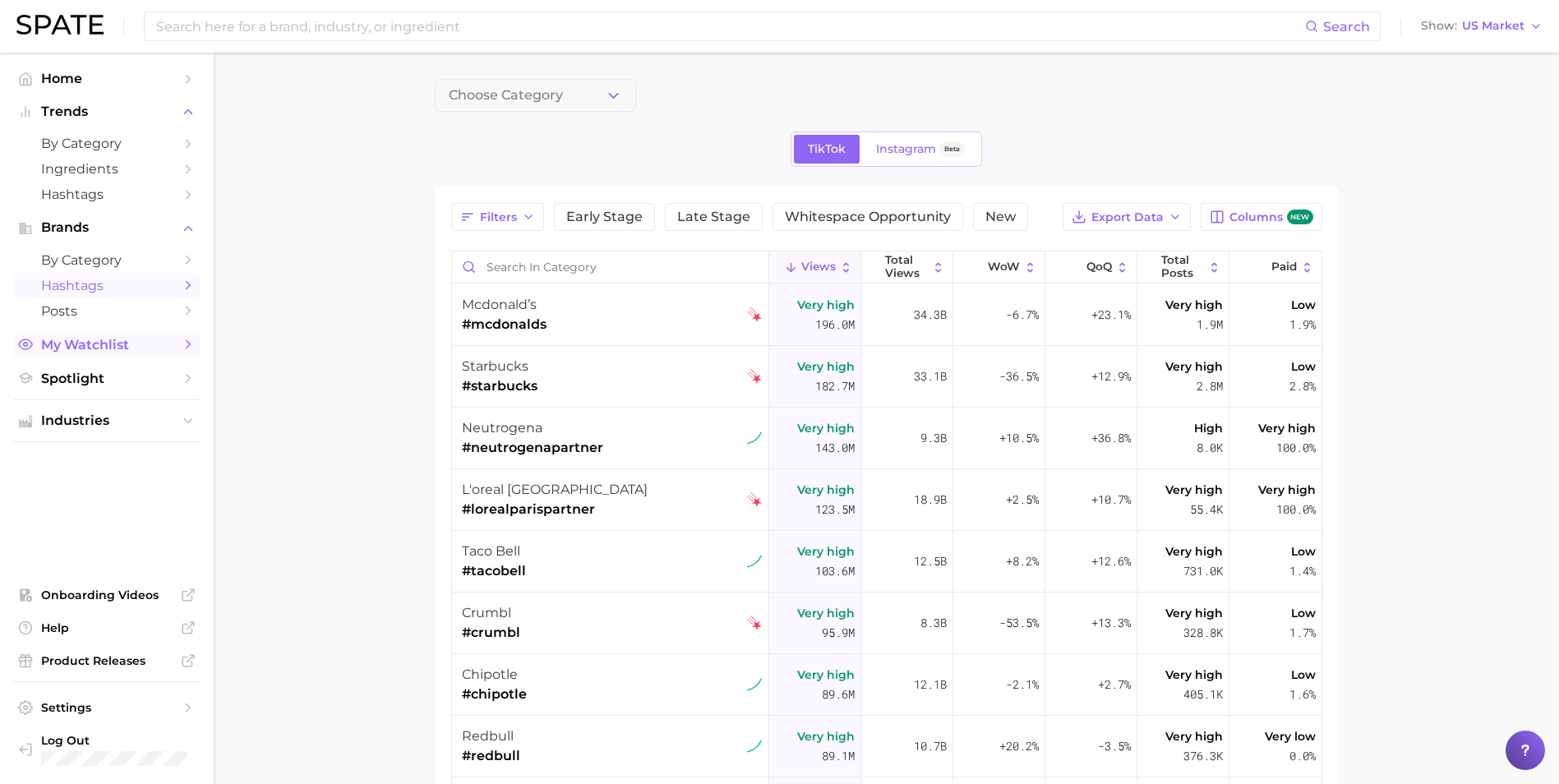
click at [81, 331] on link "My Watchlist" at bounding box center [106, 344] width 188 height 26
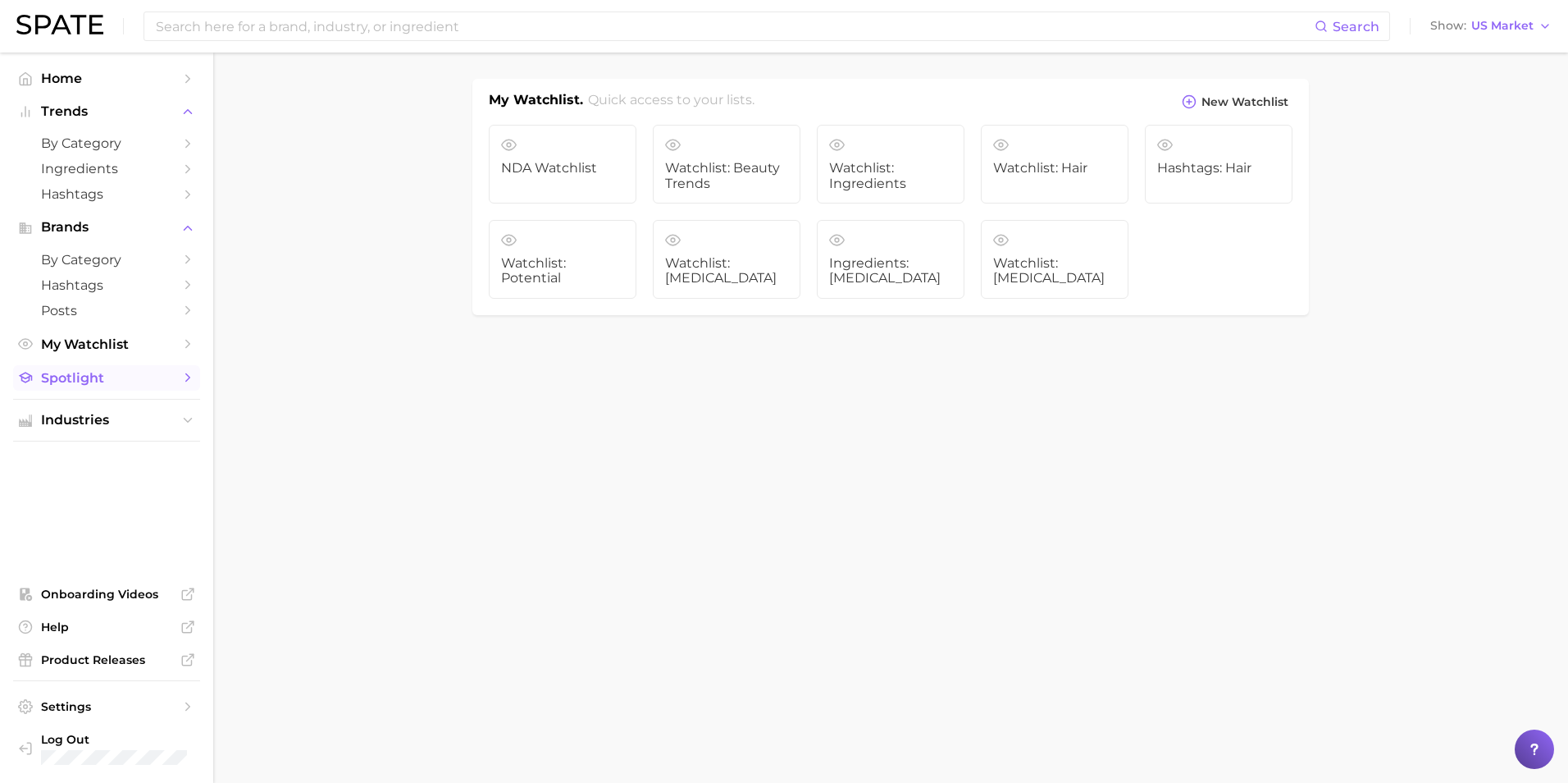
click at [73, 379] on span "Spotlight" at bounding box center [106, 378] width 131 height 16
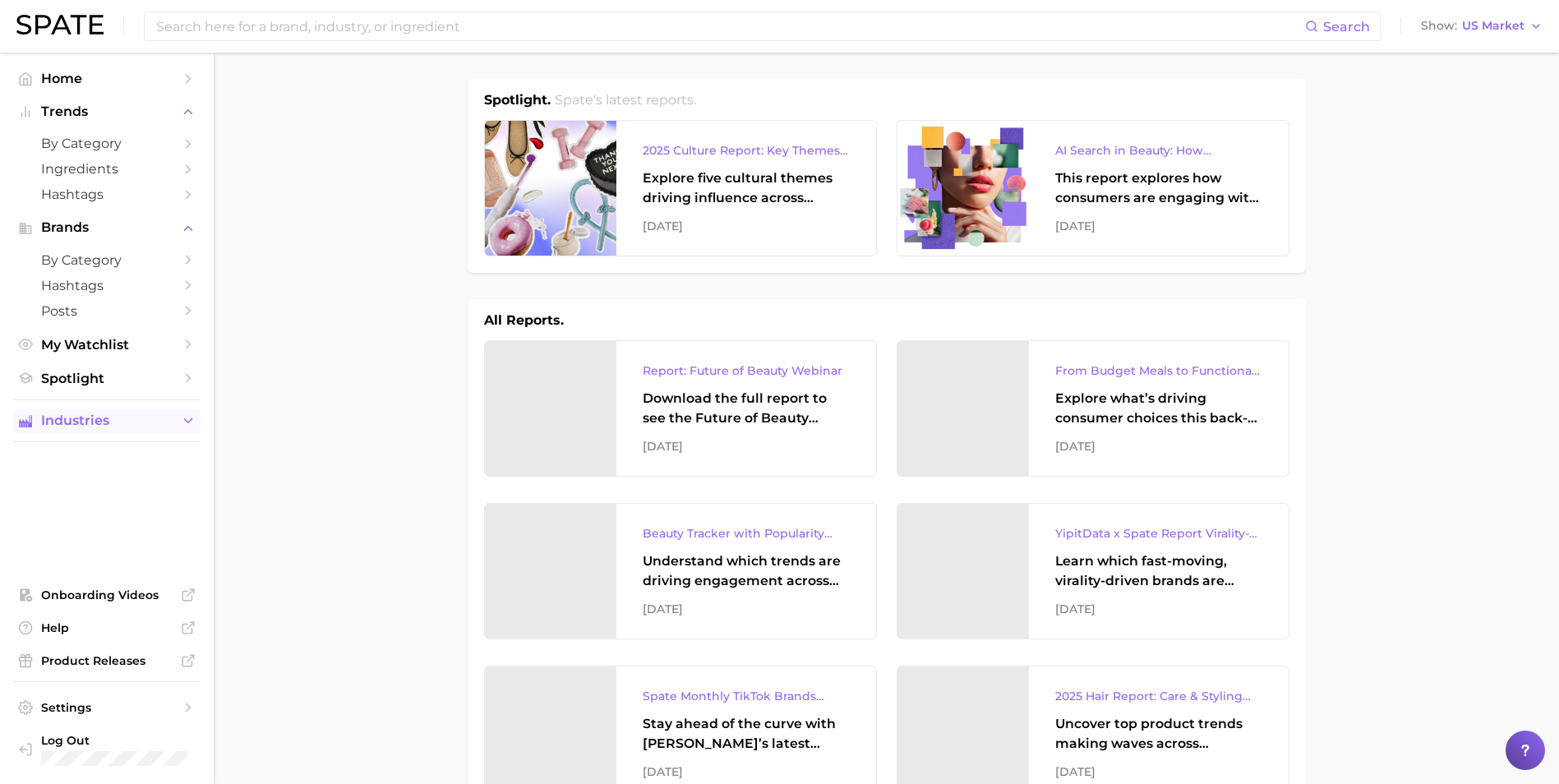
click at [74, 425] on span "Industries" at bounding box center [106, 420] width 131 height 15
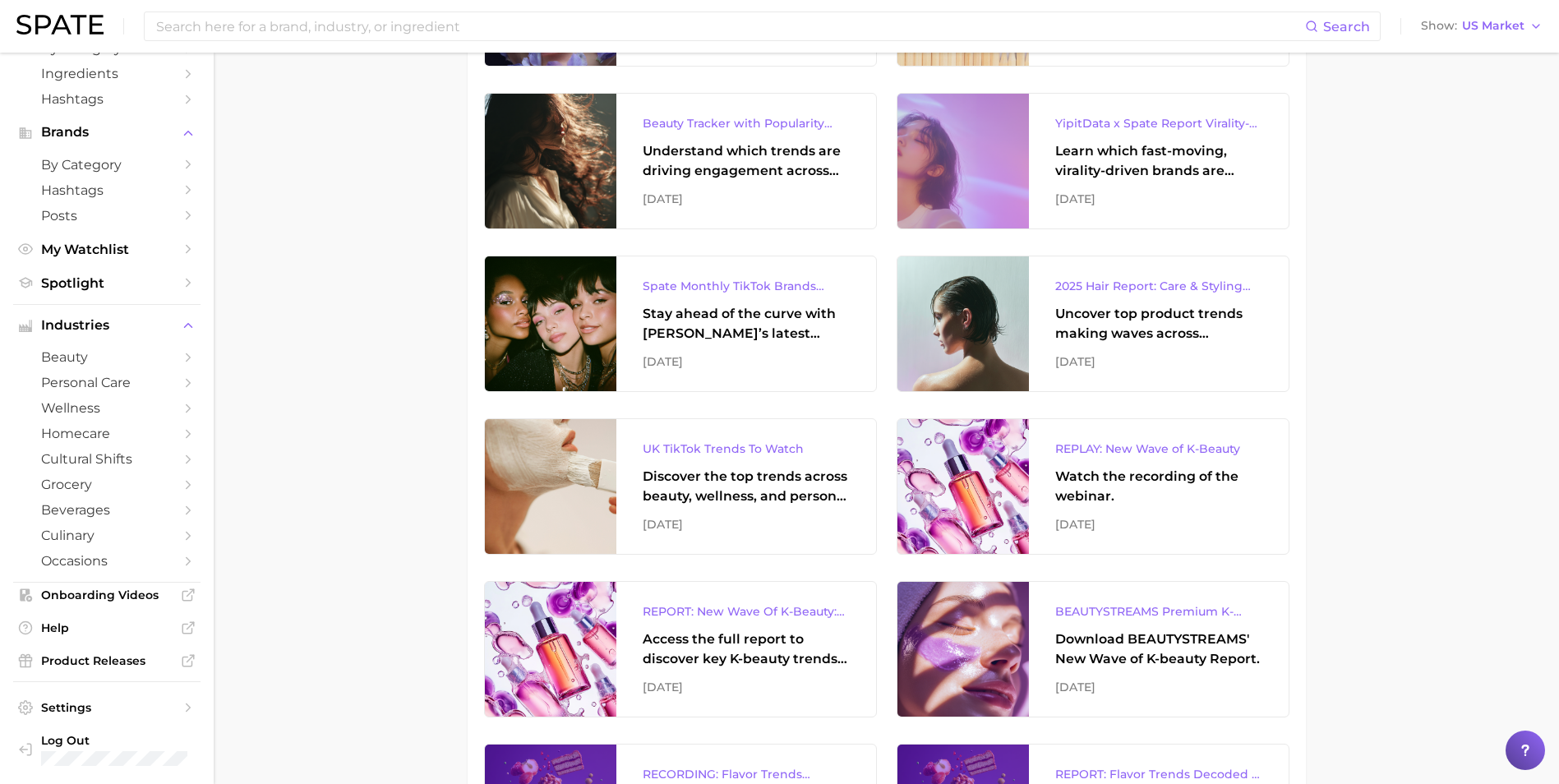
scroll to position [411, 0]
click at [68, 749] on div "Log Out" at bounding box center [113, 748] width 146 height 33
